Goal: Transaction & Acquisition: Obtain resource

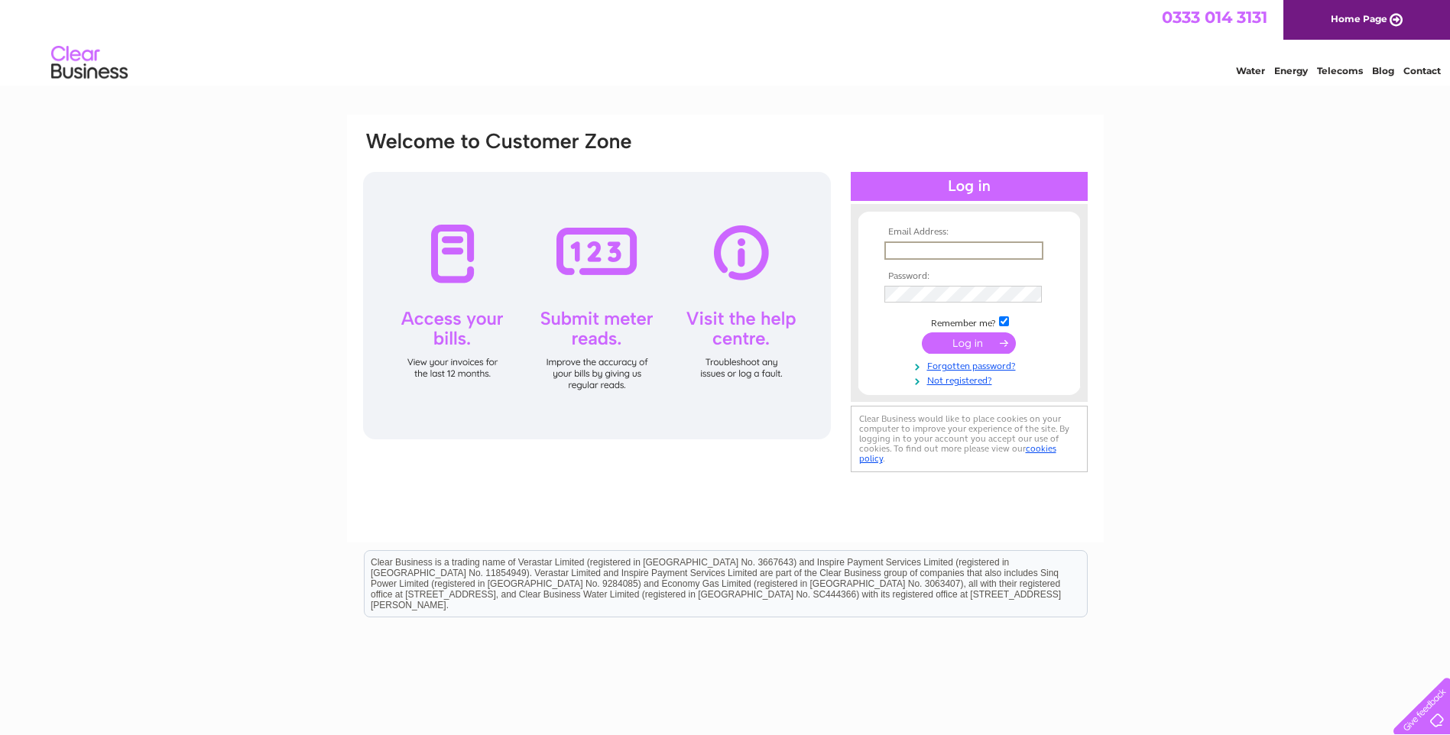
click at [912, 249] on input "text" at bounding box center [963, 250] width 159 height 18
type input "harrisbros1@mac.com"
click at [955, 339] on input "submit" at bounding box center [969, 342] width 94 height 21
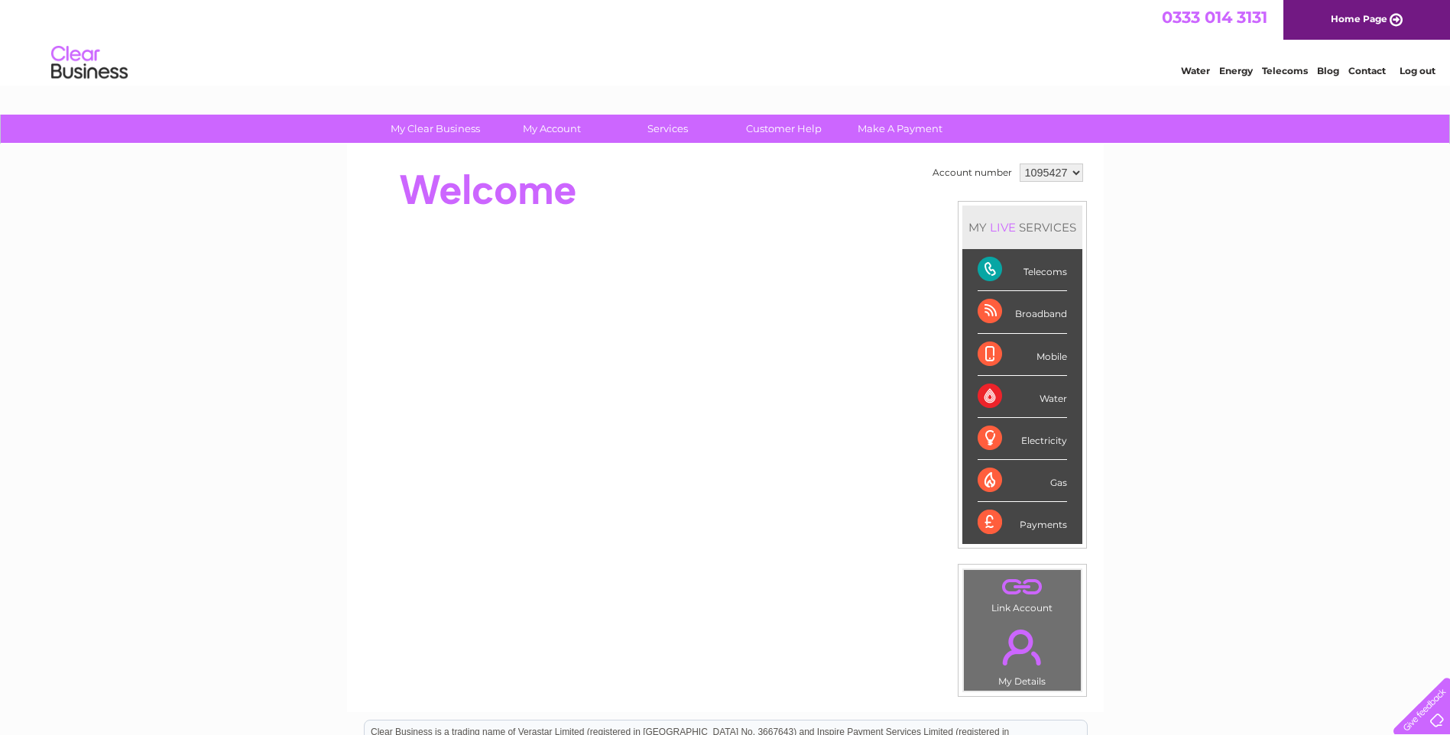
click at [990, 271] on div "Telecoms" at bounding box center [1021, 270] width 89 height 42
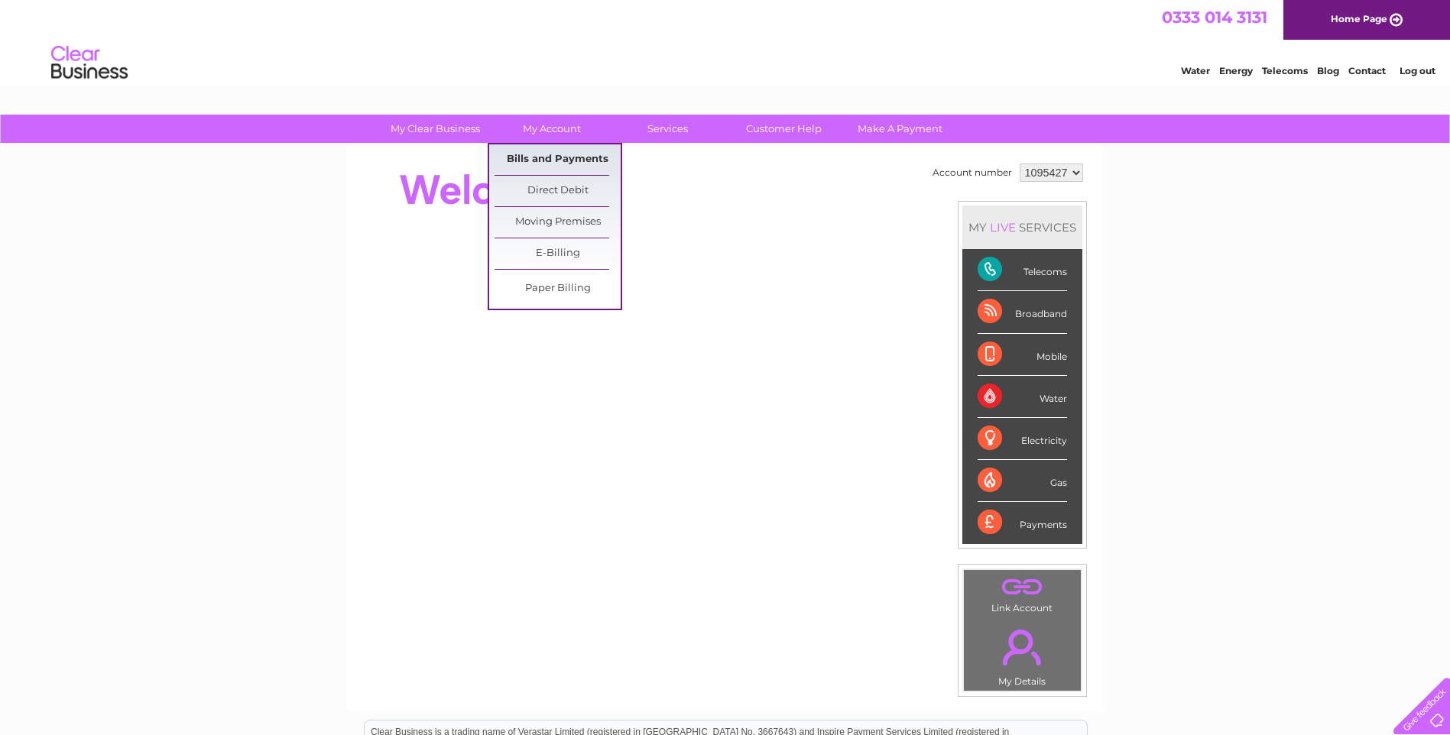
click at [560, 164] on link "Bills and Payments" at bounding box center [557, 159] width 126 height 31
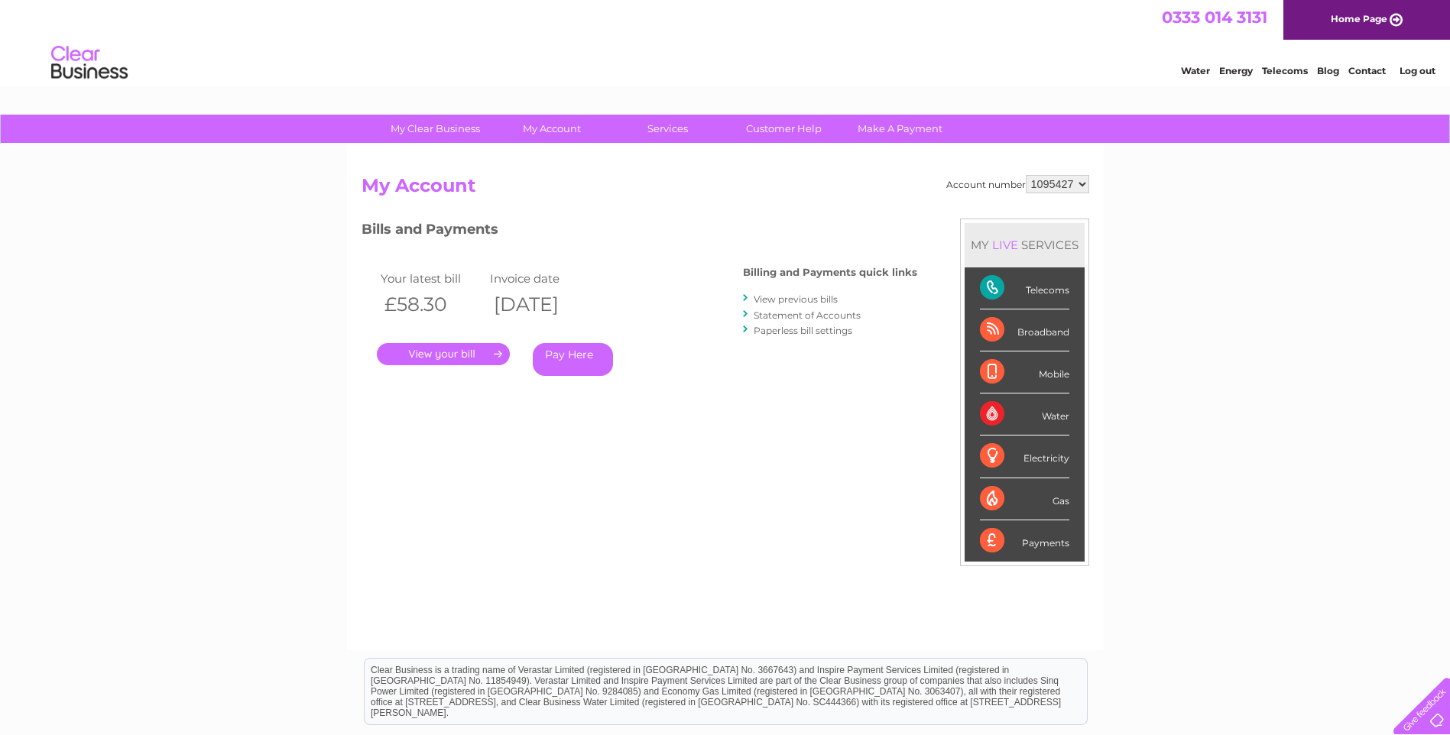
click at [426, 357] on link "." at bounding box center [443, 354] width 133 height 22
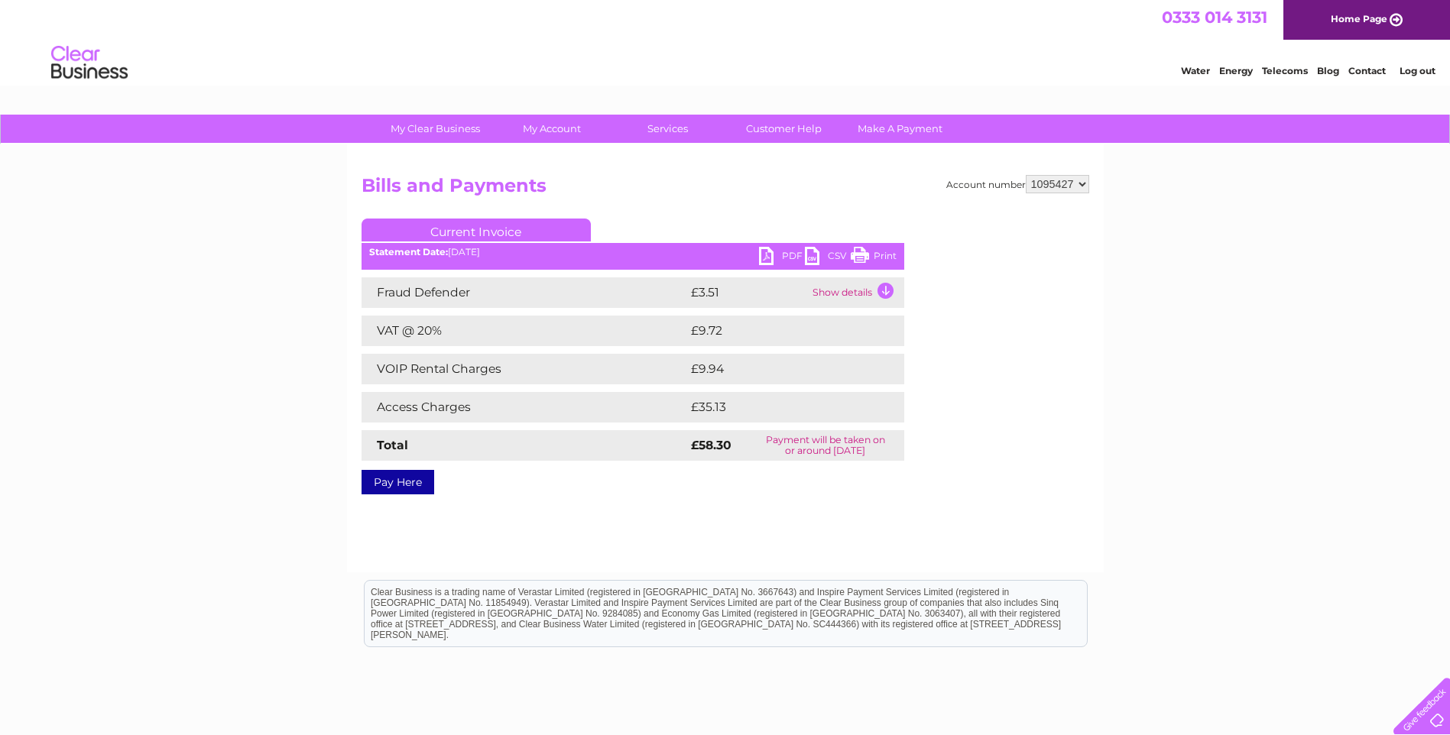
click at [857, 251] on link "Print" at bounding box center [874, 258] width 46 height 22
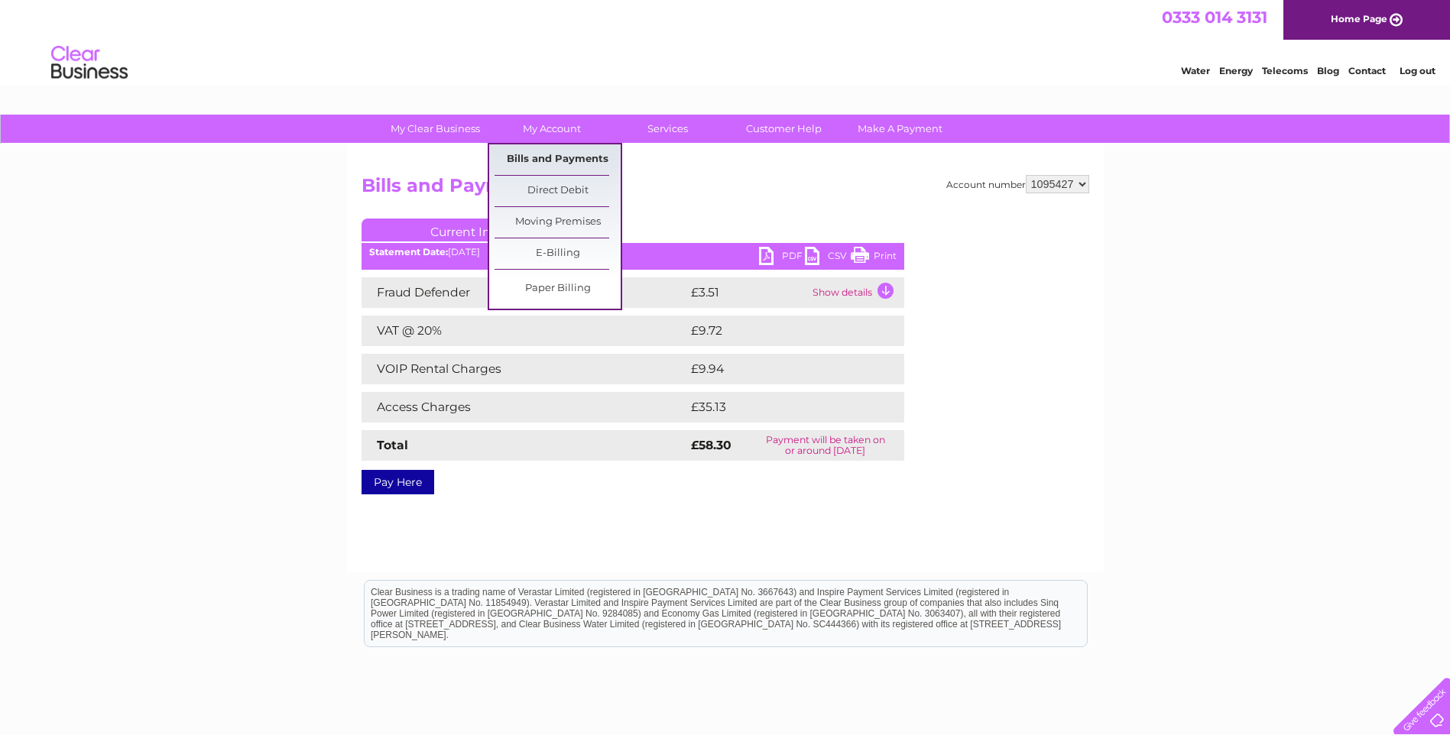
click at [563, 157] on link "Bills and Payments" at bounding box center [557, 159] width 126 height 31
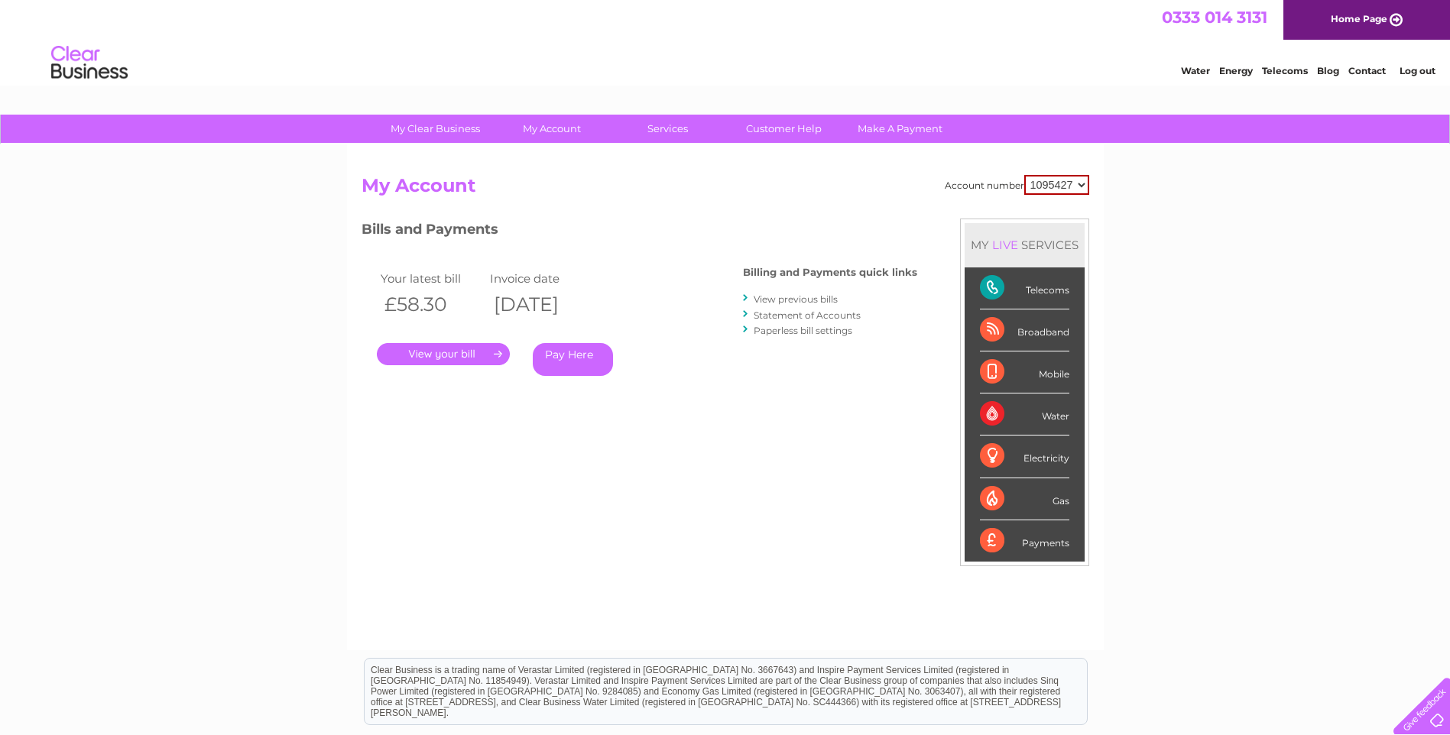
click at [770, 298] on link "View previous bills" at bounding box center [796, 298] width 84 height 11
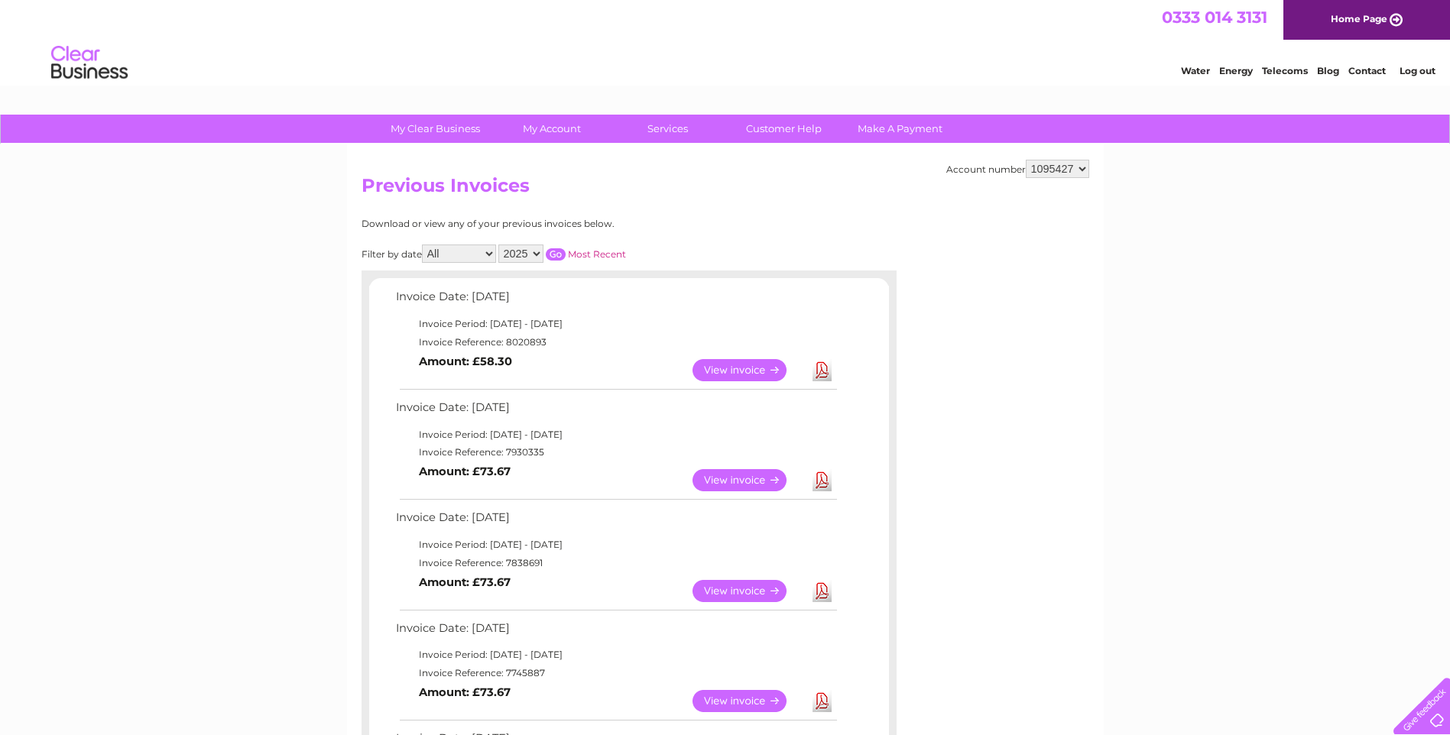
click at [729, 589] on link "View" at bounding box center [748, 591] width 112 height 22
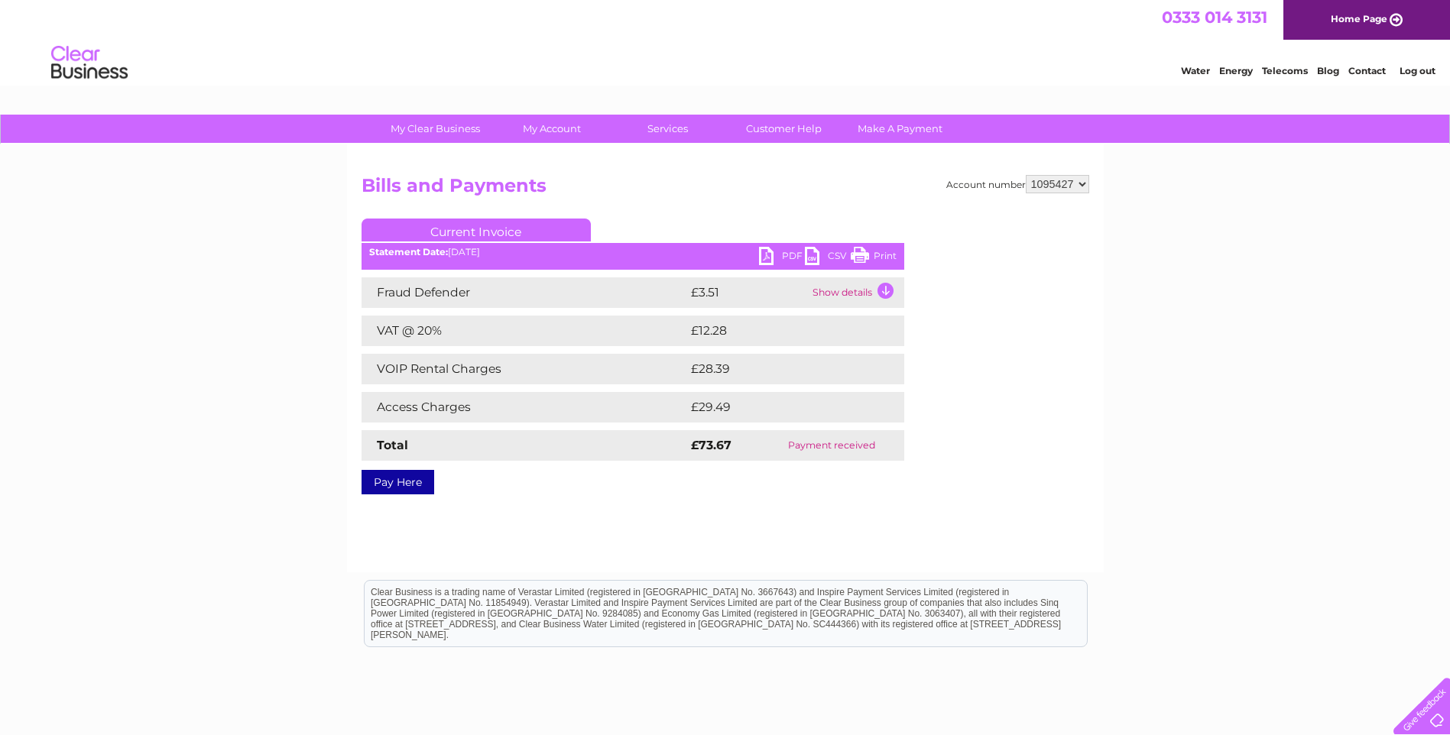
drag, startPoint x: 860, startPoint y: 254, endPoint x: 96, endPoint y: 76, distance: 784.5
click at [860, 254] on link "Print" at bounding box center [874, 258] width 46 height 22
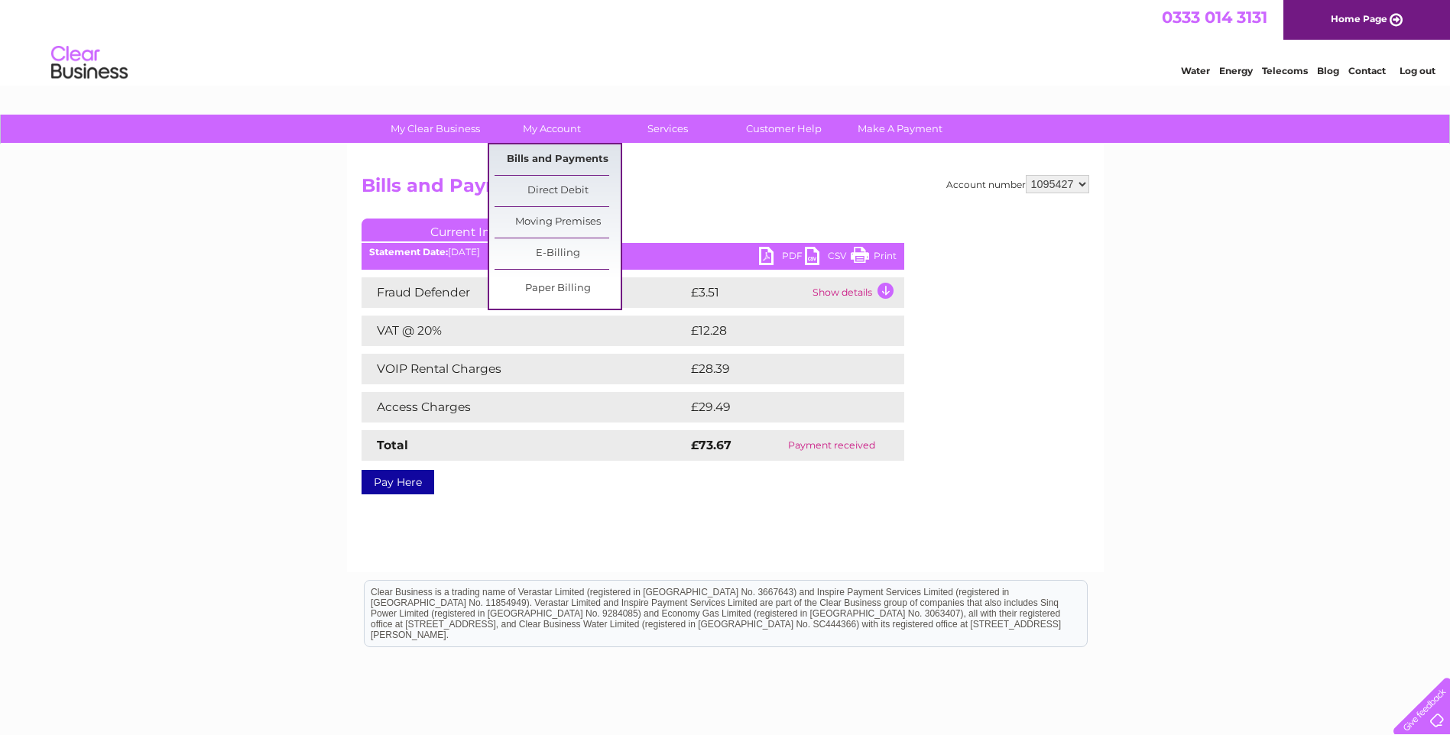
click at [549, 154] on link "Bills and Payments" at bounding box center [557, 159] width 126 height 31
click at [559, 159] on link "Bills and Payments" at bounding box center [557, 159] width 126 height 31
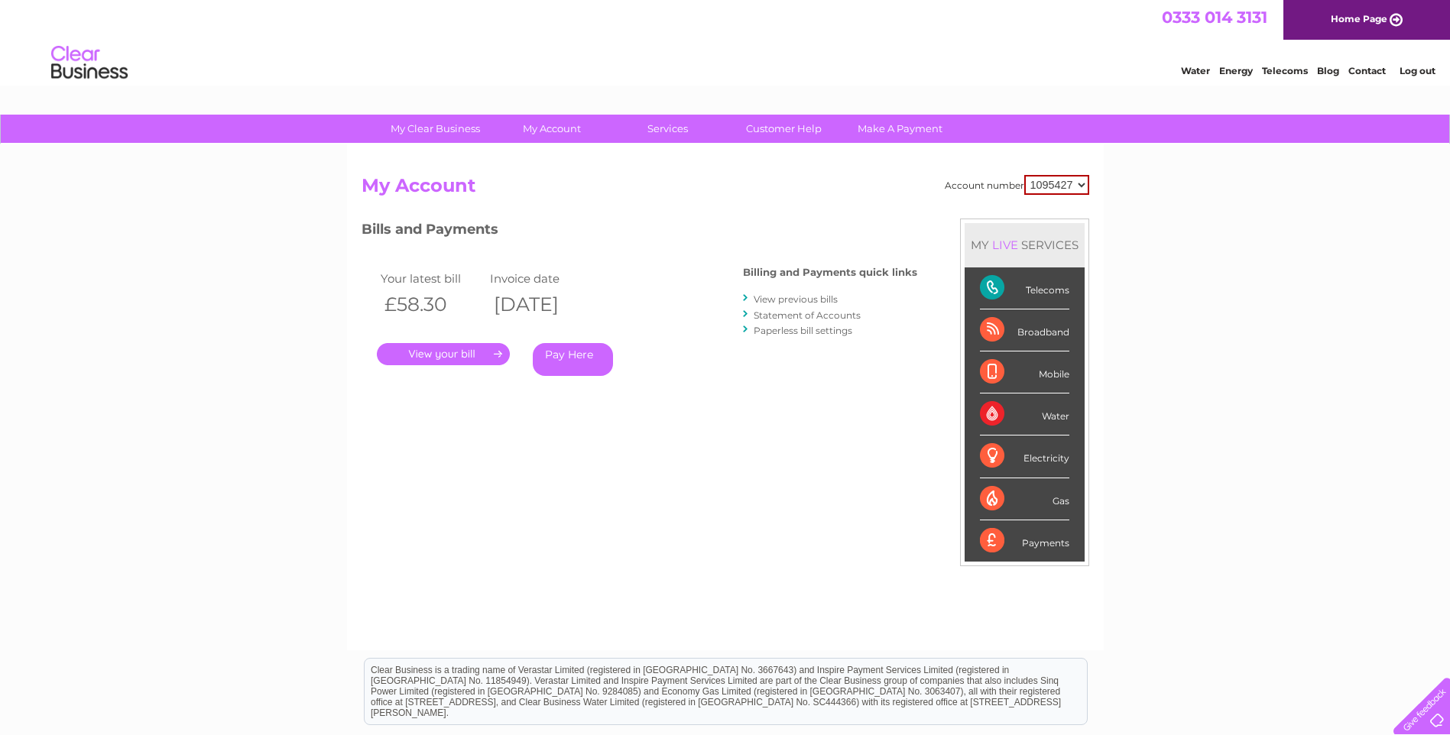
click at [806, 300] on link "View previous bills" at bounding box center [796, 298] width 84 height 11
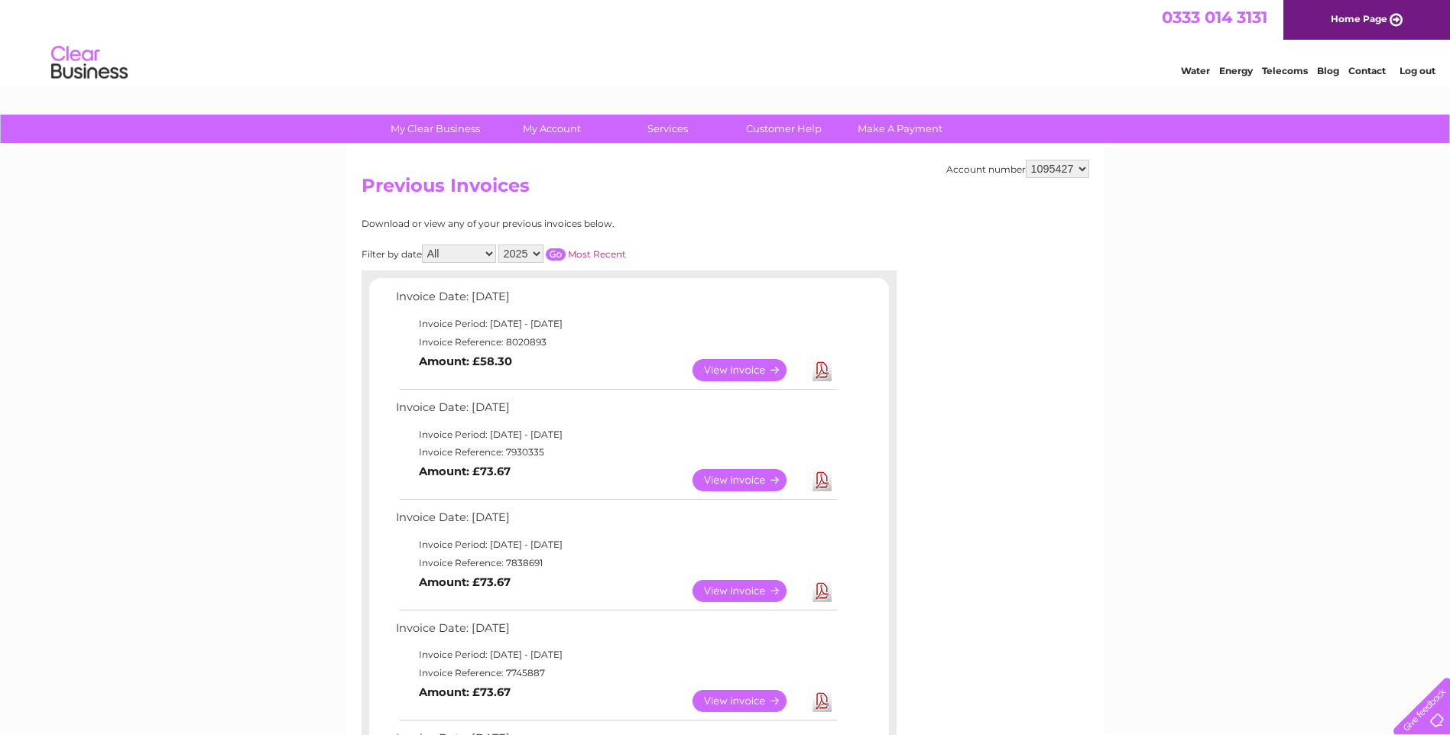
click at [737, 482] on link "View" at bounding box center [748, 480] width 112 height 22
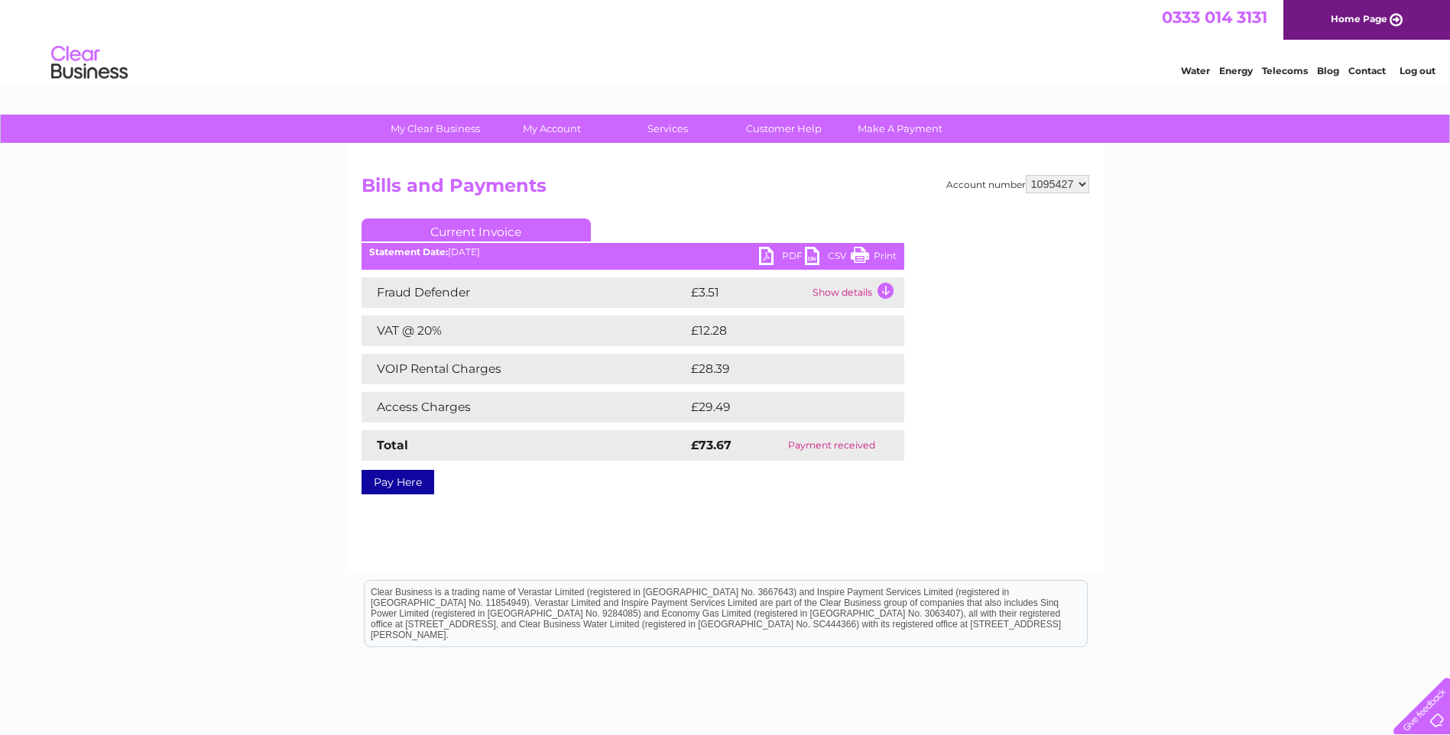
drag, startPoint x: 880, startPoint y: 254, endPoint x: 206, endPoint y: 79, distance: 695.7
click at [880, 254] on link "Print" at bounding box center [874, 258] width 46 height 22
